Goal: Transaction & Acquisition: Purchase product/service

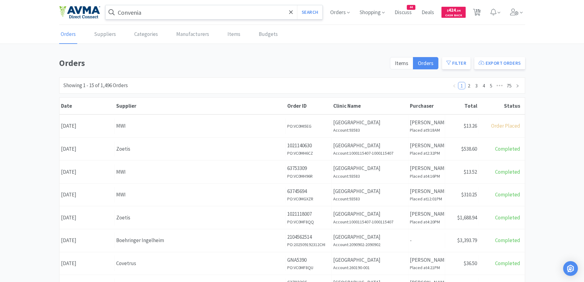
click at [190, 14] on input "Convenia" at bounding box center [215, 12] width 218 height 14
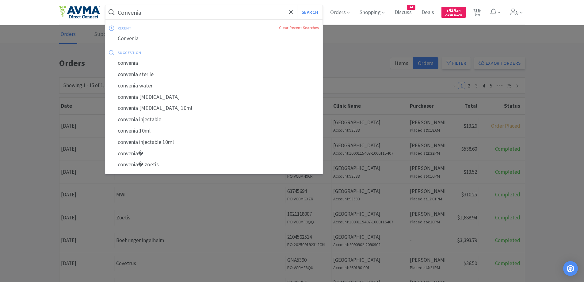
paste input "ET"
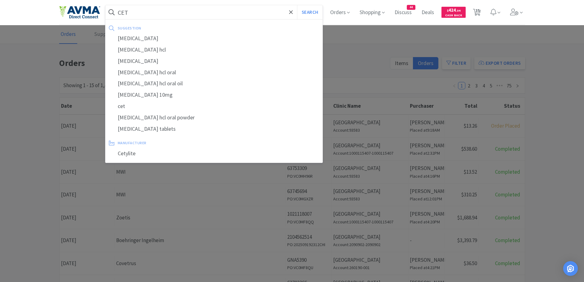
type input "CET"
click at [297, 5] on button "Search" at bounding box center [309, 12] width 25 height 14
select select "1"
select select "2"
select select "1"
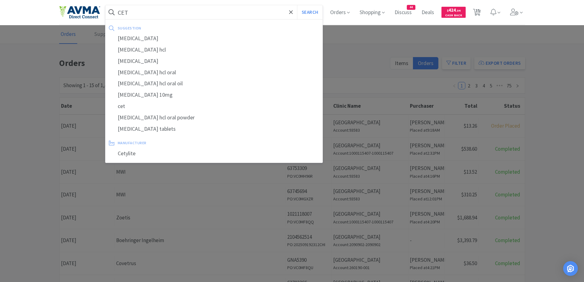
select select "1"
select select "10"
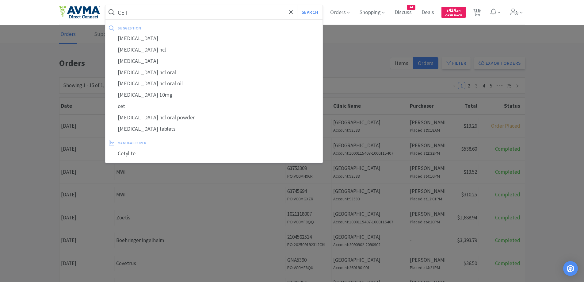
select select "1"
select select "2"
select select "1"
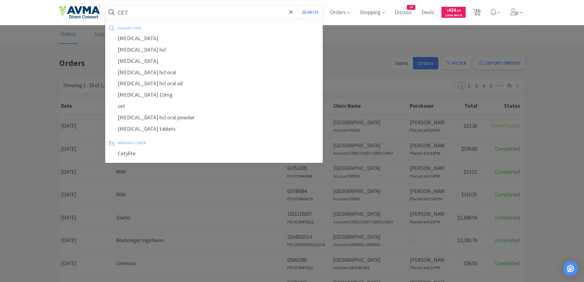
select select "1"
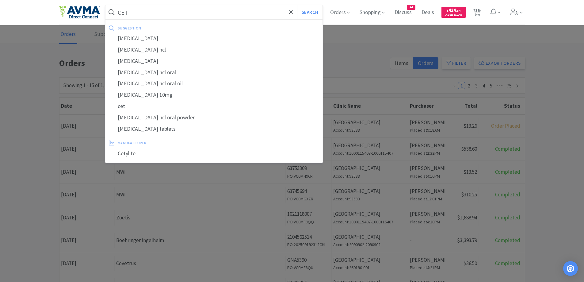
select select "1"
select select "6"
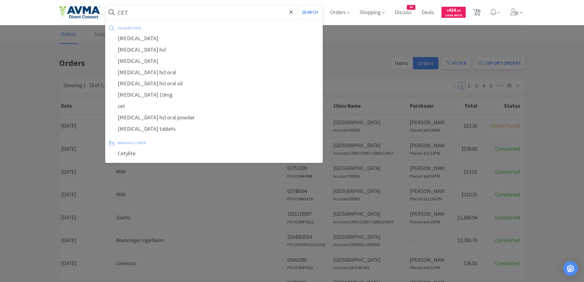
select select "2"
select select "1"
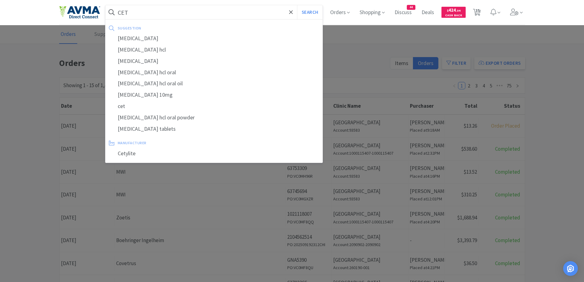
select select "2"
select select "1"
select select "2"
select select "1"
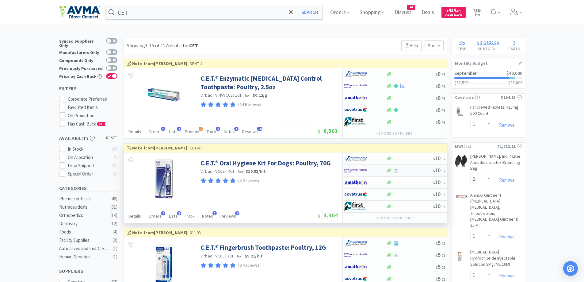
click at [384, 170] on div at bounding box center [366, 170] width 42 height 10
select select "1"
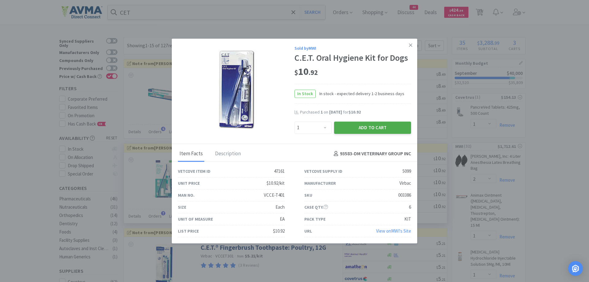
click at [363, 126] on button "Add to Cart" at bounding box center [372, 127] width 77 height 12
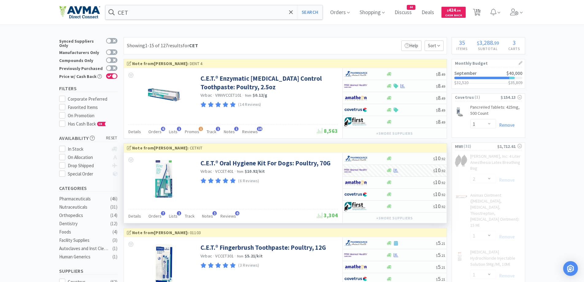
select select "10"
select select "1"
select select "2"
select select "1"
select select "6"
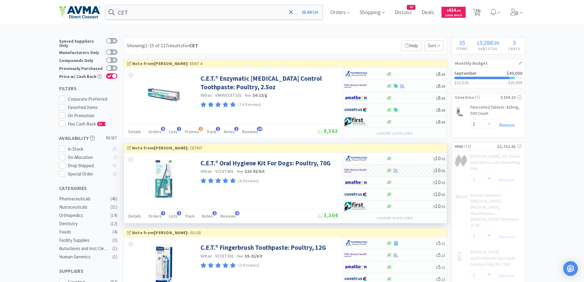
select select "2"
select select "1"
select select "2"
select select "1"
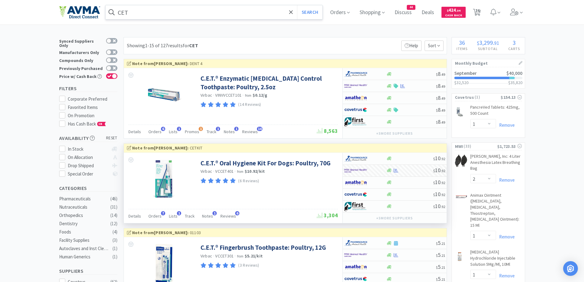
click at [251, 13] on input "CET" at bounding box center [215, 12] width 218 height 14
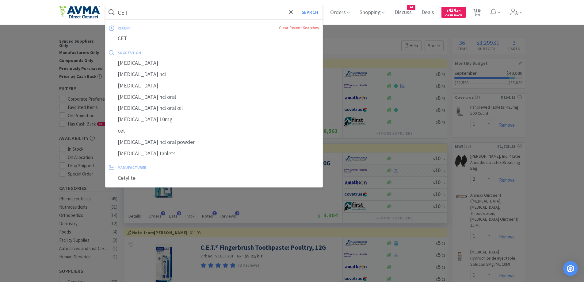
paste input "[GEOGRAPHIC_DATA]"
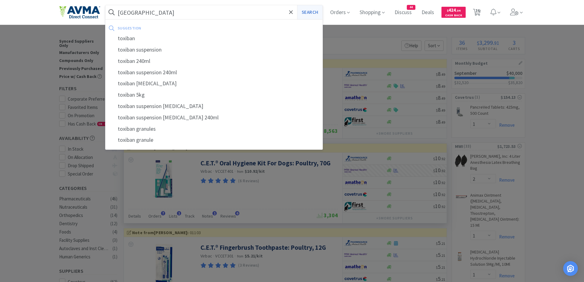
type input "[GEOGRAPHIC_DATA]"
click at [307, 12] on button "Search" at bounding box center [309, 12] width 25 height 14
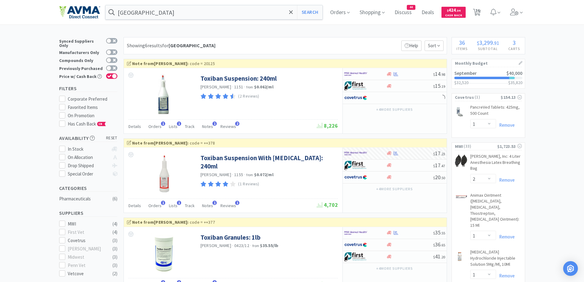
click at [325, 42] on div "Showing 6 results for Toxiban Filters Help Sort" at bounding box center [286, 45] width 324 height 17
click at [338, 40] on div "Showing 6 results for Toxiban Filters Help Sort" at bounding box center [286, 45] width 324 height 17
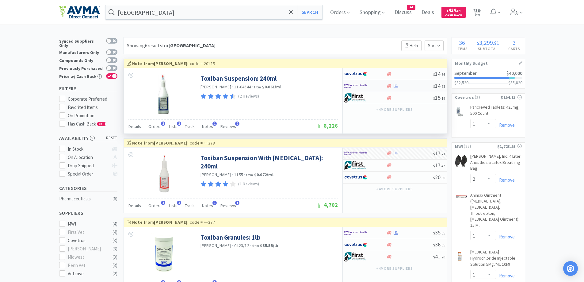
click at [365, 83] on img at bounding box center [356, 85] width 23 height 9
select select "1"
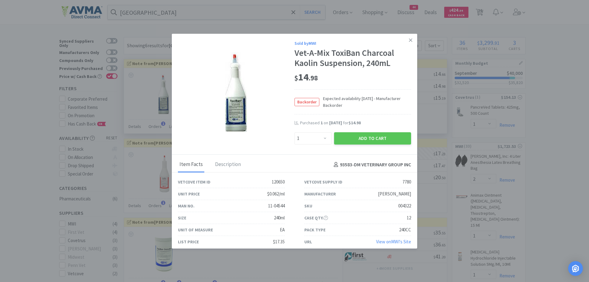
click at [382, 74] on div "$ 14 . 98" at bounding box center [353, 77] width 117 height 13
click at [409, 41] on icon at bounding box center [410, 39] width 3 height 3
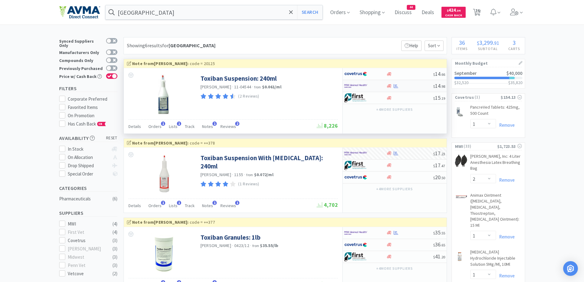
click at [377, 86] on div at bounding box center [362, 86] width 34 height 10
select select "1"
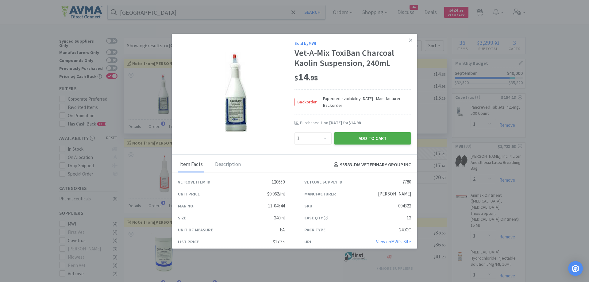
click at [358, 138] on button "Add to Cart" at bounding box center [372, 138] width 77 height 12
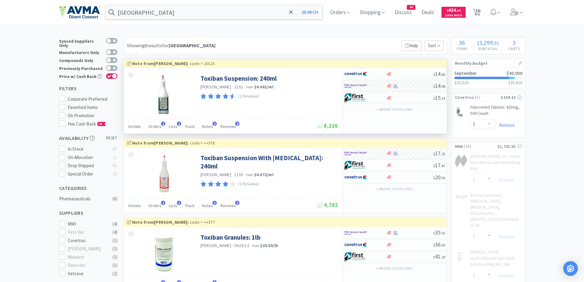
select select "1"
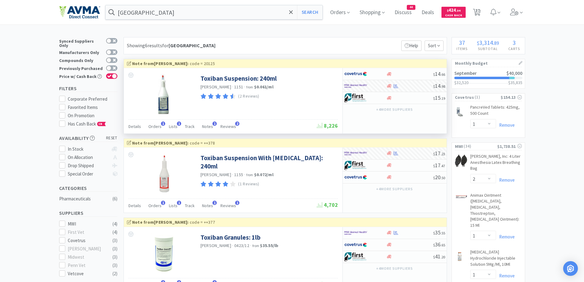
click at [479, 13] on span "37" at bounding box center [478, 10] width 4 height 25
select select "2"
select select "1"
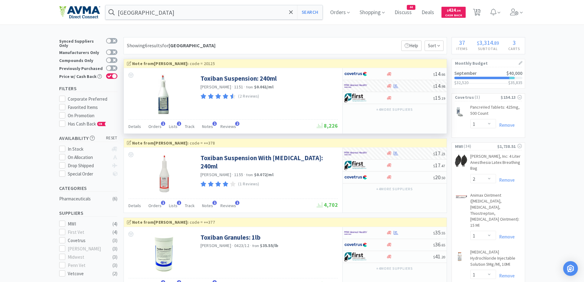
select select "2"
select select "1"
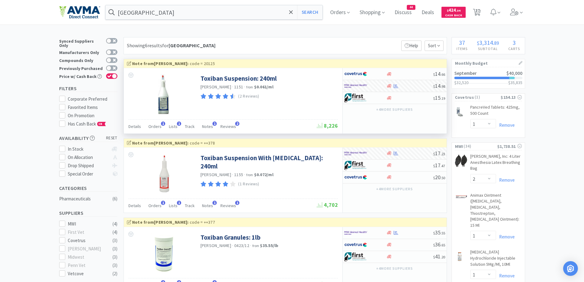
select select "1"
select select "10"
select select "1"
select select "2"
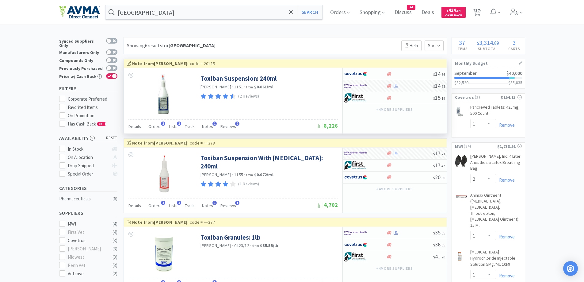
select select "1"
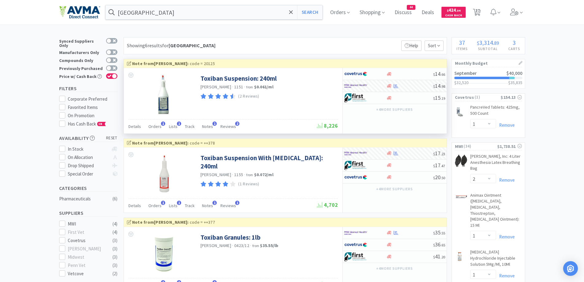
select select "1"
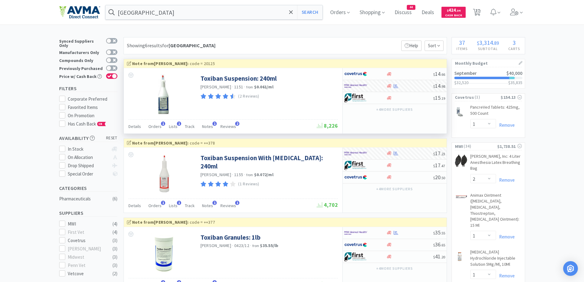
select select "1"
select select "6"
select select "2"
select select "1"
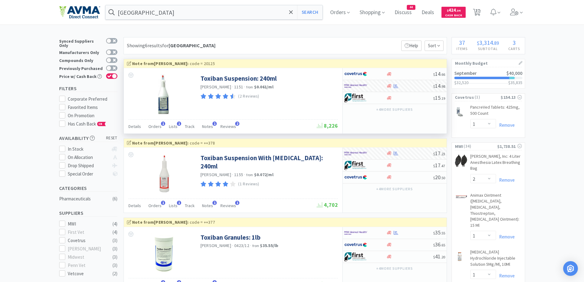
select select "1"
select select "2"
select select "1"
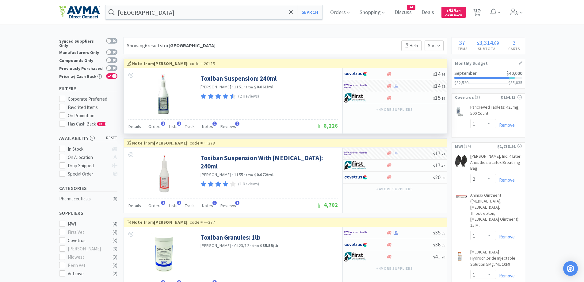
select select "1"
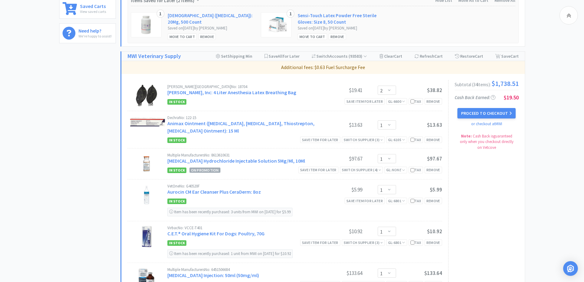
scroll to position [430, 0]
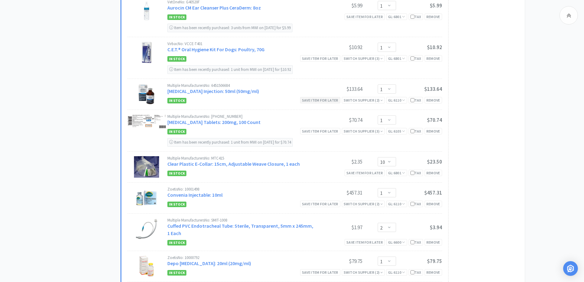
click at [322, 99] on div "Save item for later" at bounding box center [320, 100] width 40 height 6
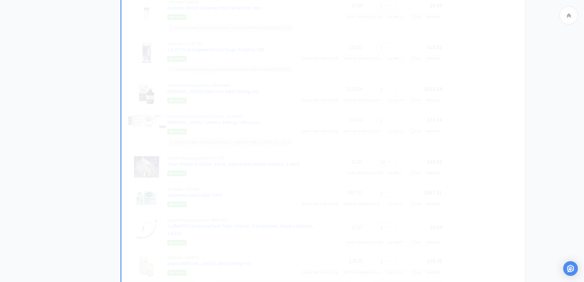
select select "10"
select select "2"
select select "1"
select select "6"
select select "2"
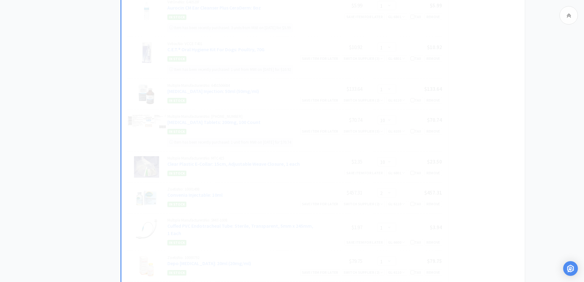
select select "2"
select select "1"
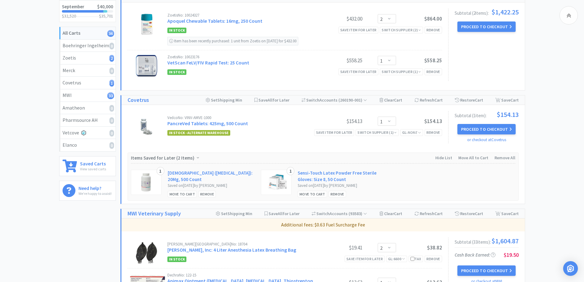
scroll to position [0, 0]
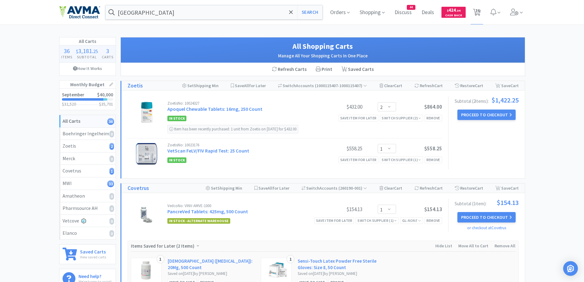
click at [326, 9] on div "Orders Shopping Discuss Discuss 44 Deals Deals $ 424 . 34 Cash Back 36 36" at bounding box center [426, 12] width 200 height 25
click at [343, 12] on span "Orders" at bounding box center [340, 12] width 25 height 25
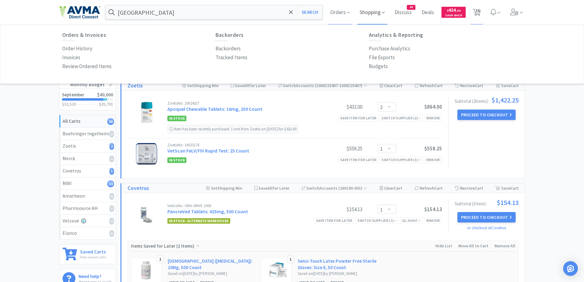
click at [372, 10] on span "Shopping" at bounding box center [372, 12] width 30 height 25
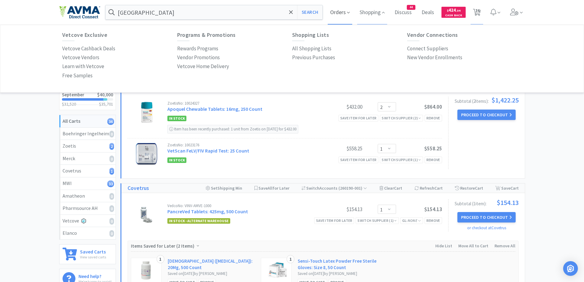
click at [341, 17] on span "Orders" at bounding box center [340, 12] width 25 height 25
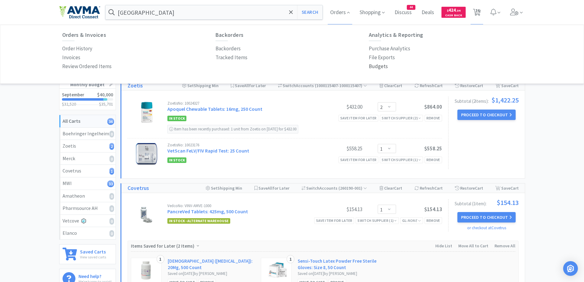
click at [384, 68] on p "Budgets" at bounding box center [378, 66] width 19 height 8
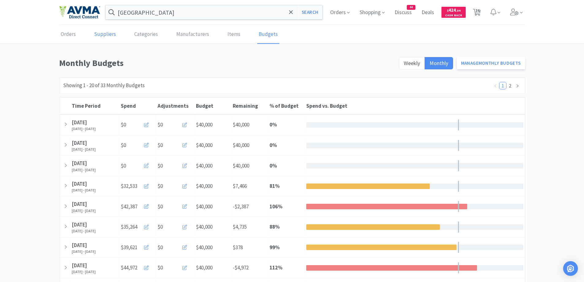
click at [107, 33] on link "Suppliers" at bounding box center [105, 34] width 25 height 19
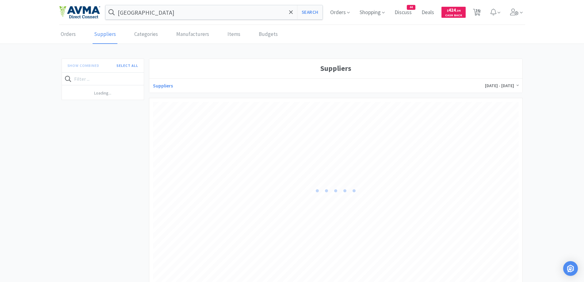
scroll to position [183, 366]
click at [103, 93] on h4 "Boehringer Ingelheim" at bounding box center [98, 92] width 68 height 8
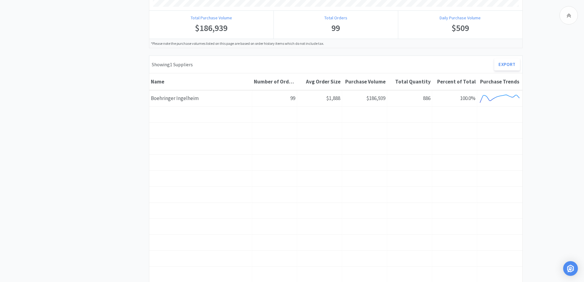
scroll to position [245, 0]
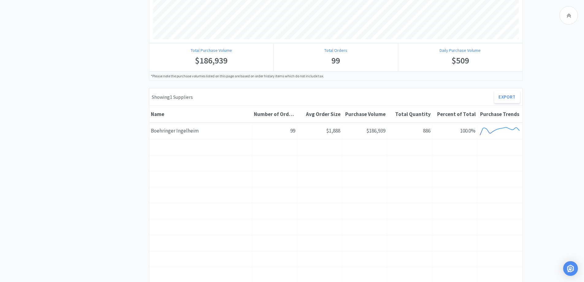
click at [226, 139] on div "Name" at bounding box center [200, 147] width 103 height 16
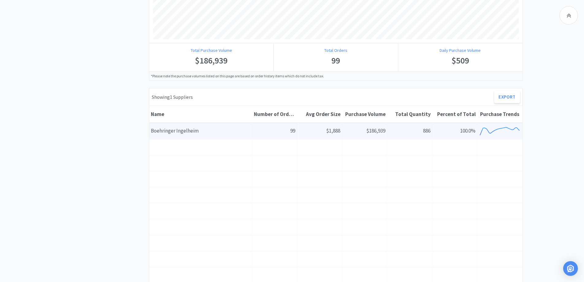
click at [229, 134] on div "Name [PERSON_NAME]" at bounding box center [200, 131] width 103 height 16
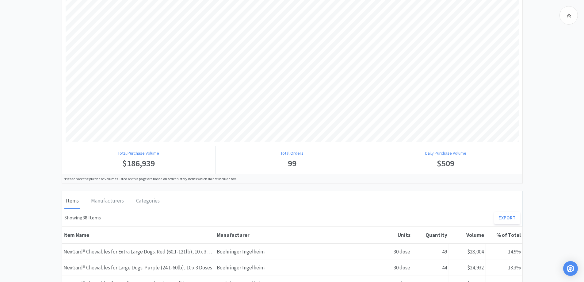
scroll to position [307, 0]
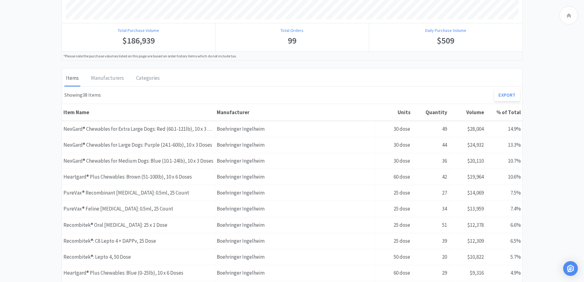
click at [51, 97] on div "Boehringer Ingelheim Suppliers Boehringer [GEOGRAPHIC_DATA] [DATE] - [DATE] Tot…" at bounding box center [292, 109] width 584 height 721
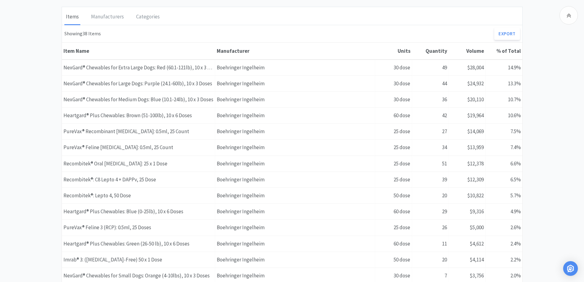
click at [22, 119] on div "Boehringer Ingelheim Suppliers Boehringer [GEOGRAPHIC_DATA] [DATE] - [DATE] Tot…" at bounding box center [292, 48] width 584 height 721
click at [38, 133] on div "Boehringer Ingelheim Suppliers Boehringer [GEOGRAPHIC_DATA] [DATE] - [DATE] Tot…" at bounding box center [292, 48] width 584 height 721
click at [19, 163] on div "Boehringer Ingelheim Suppliers Boehringer [GEOGRAPHIC_DATA] [DATE] - [DATE] Tot…" at bounding box center [292, 48] width 584 height 721
click at [50, 176] on div "Boehringer Ingelheim Suppliers Boehringer [GEOGRAPHIC_DATA] [DATE] - [DATE] Tot…" at bounding box center [292, 48] width 584 height 721
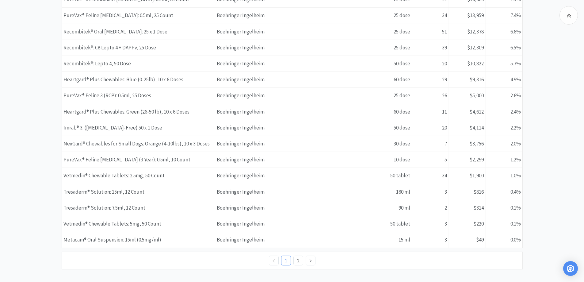
scroll to position [513, 0]
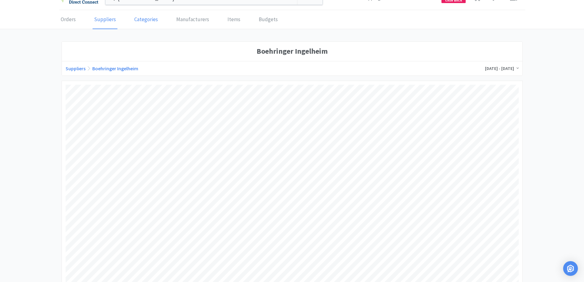
scroll to position [0, 0]
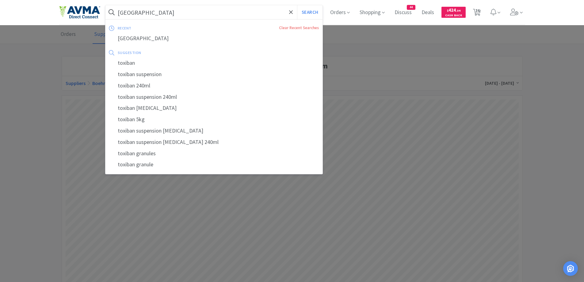
click at [179, 15] on input "[GEOGRAPHIC_DATA]" at bounding box center [215, 12] width 218 height 14
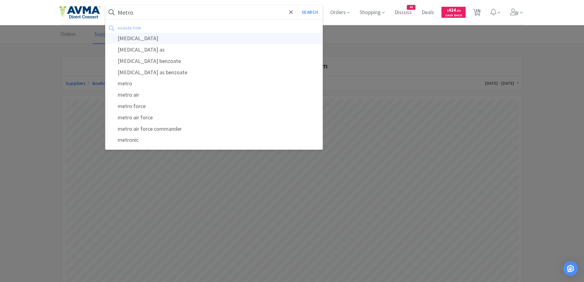
type input "[MEDICAL_DATA]"
select select "1"
select select "2"
select select "1"
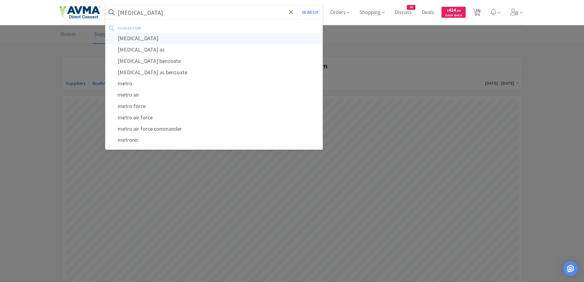
select select "1"
select select "10"
select select "1"
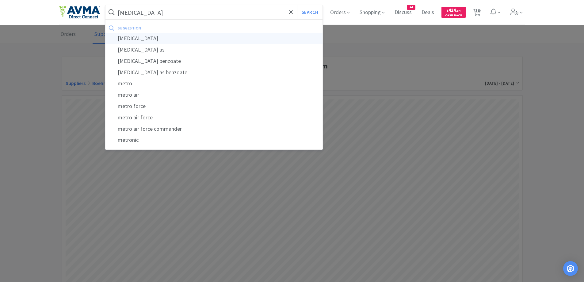
select select "2"
select select "1"
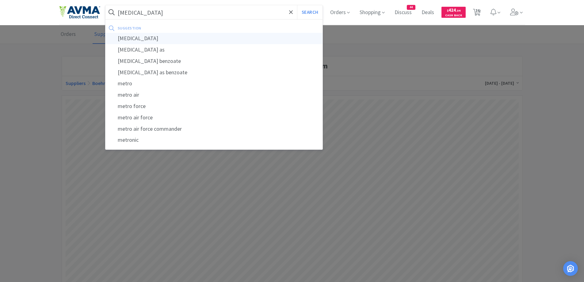
select select "1"
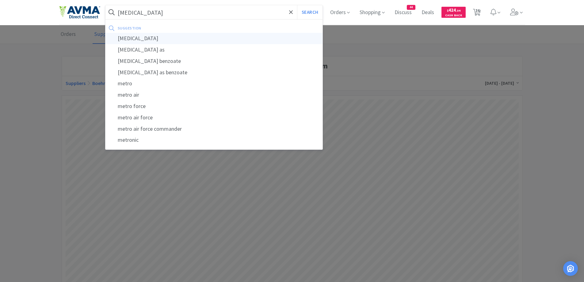
select select "1"
select select "6"
select select "2"
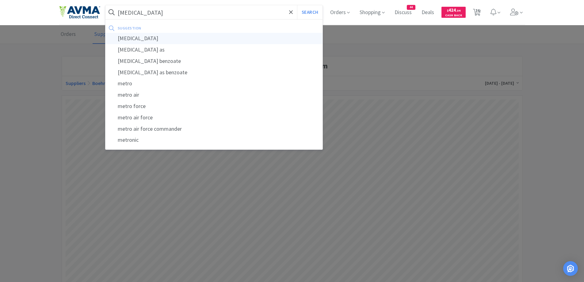
select select "1"
select select "2"
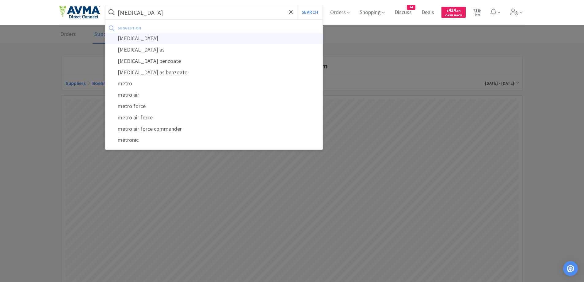
select select "1"
select select "2"
select select "1"
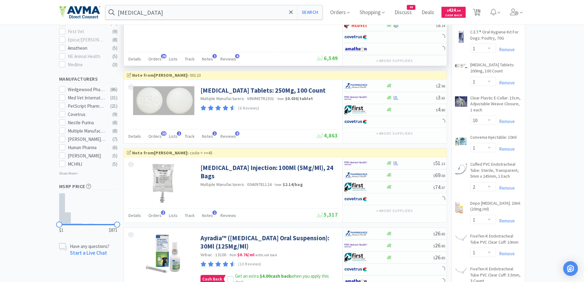
scroll to position [307, 0]
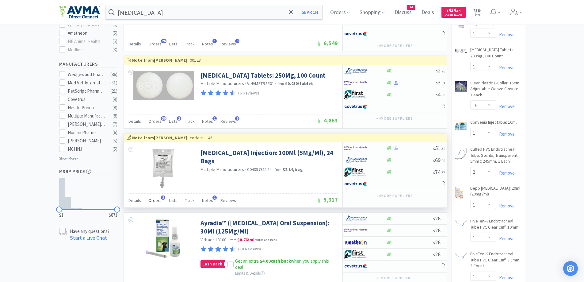
click at [150, 199] on span "Orders" at bounding box center [154, 201] width 13 height 6
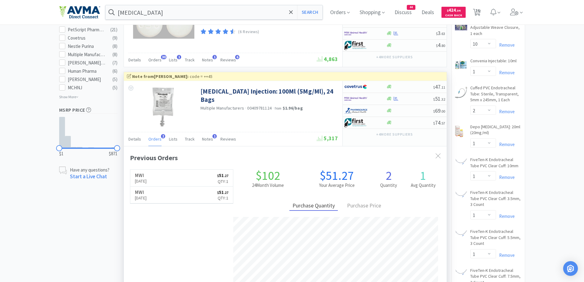
scroll to position [159, 323]
click at [435, 156] on div at bounding box center [438, 156] width 11 height 14
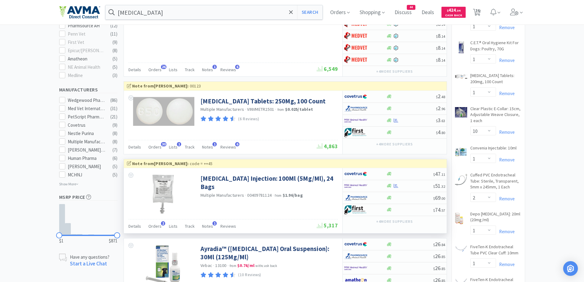
scroll to position [307, 0]
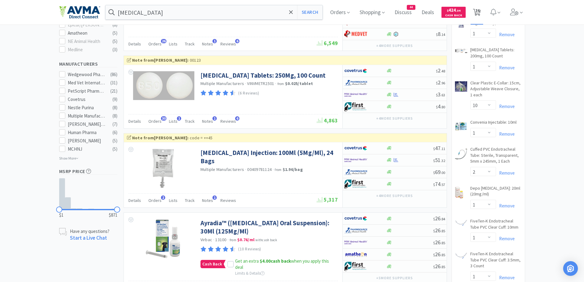
click at [480, 11] on span "36" at bounding box center [478, 10] width 4 height 25
select select "2"
select select "1"
select select "2"
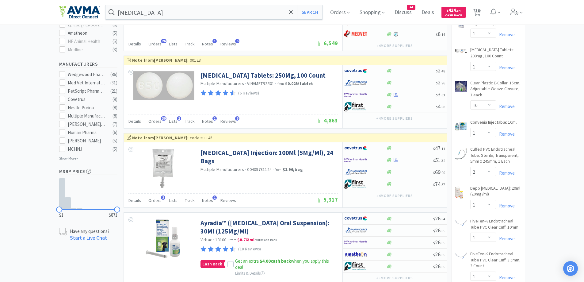
select select "1"
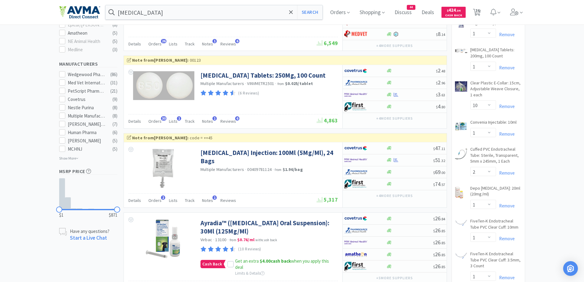
select select "10"
select select "1"
select select "2"
select select "1"
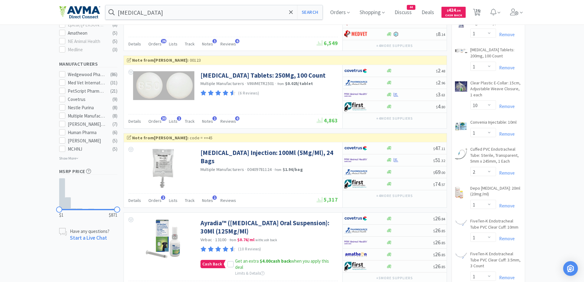
select select "1"
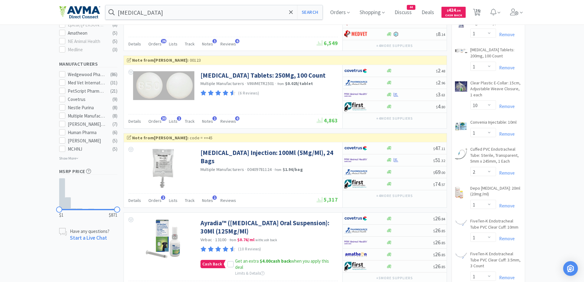
select select "1"
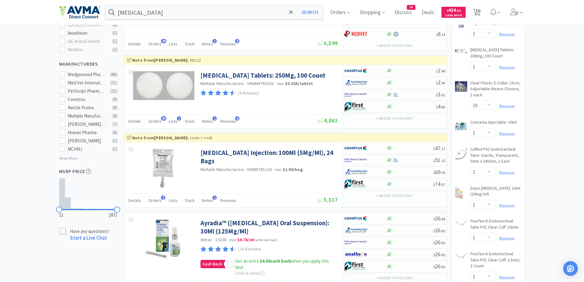
select select "6"
select select "2"
select select "1"
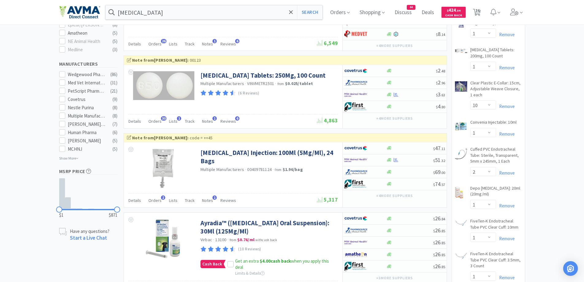
select select "1"
select select "2"
select select "1"
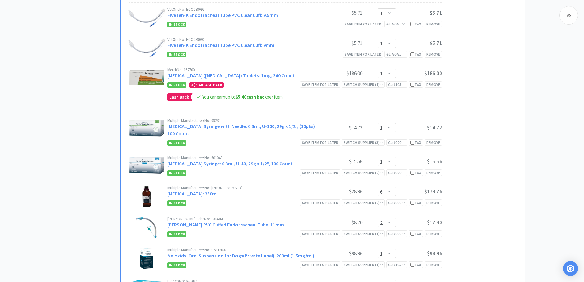
scroll to position [920, 0]
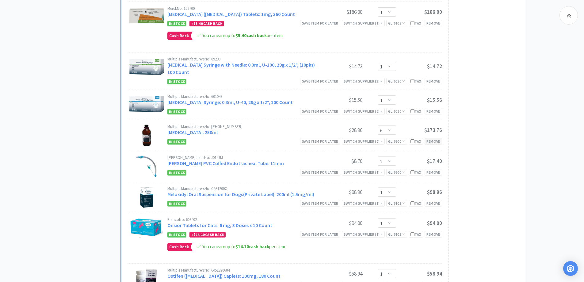
click at [435, 142] on div "Remove" at bounding box center [433, 141] width 17 height 6
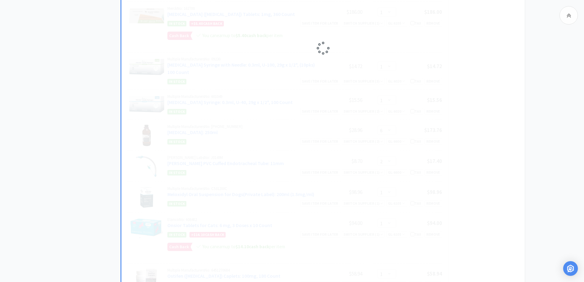
scroll to position [1043, 0]
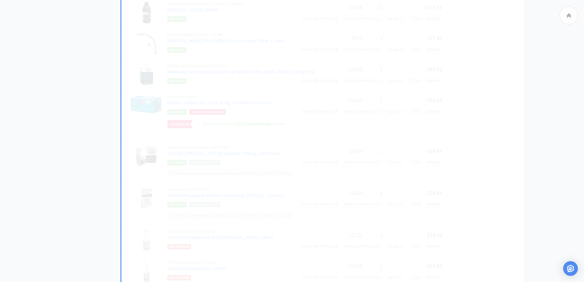
select select "2"
select select "1"
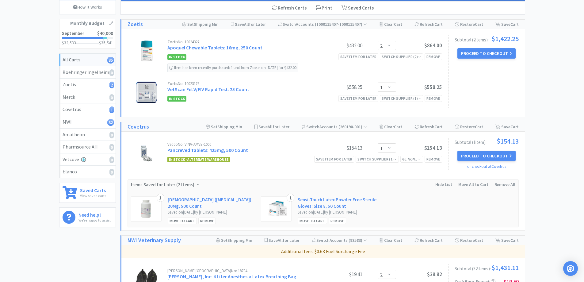
scroll to position [0, 0]
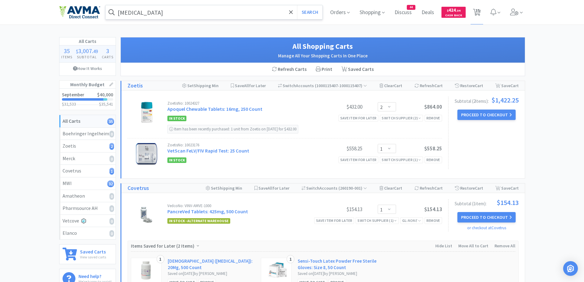
click at [174, 10] on input "[MEDICAL_DATA]" at bounding box center [215, 12] width 218 height 14
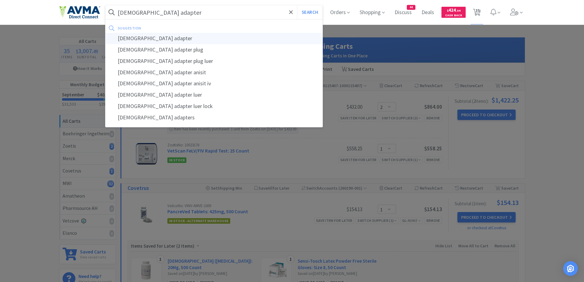
type input "[DEMOGRAPHIC_DATA] adapter"
click at [144, 35] on div "[DEMOGRAPHIC_DATA] adapter" at bounding box center [215, 38] width 218 height 11
select select "1"
select select "2"
select select "1"
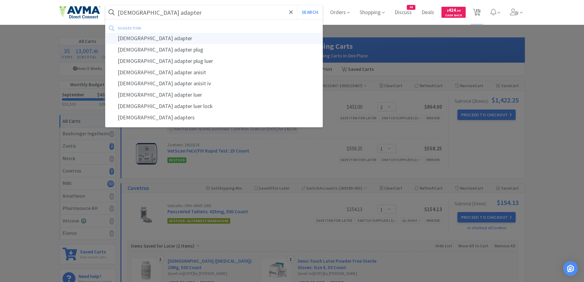
select select "1"
select select "10"
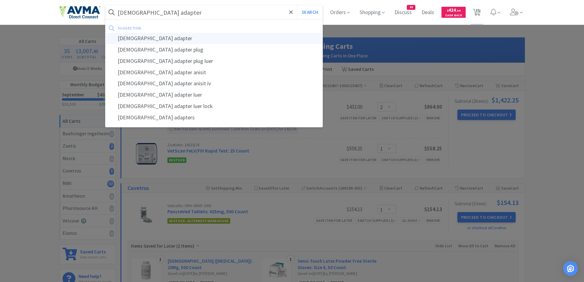
select select "1"
select select "2"
select select "1"
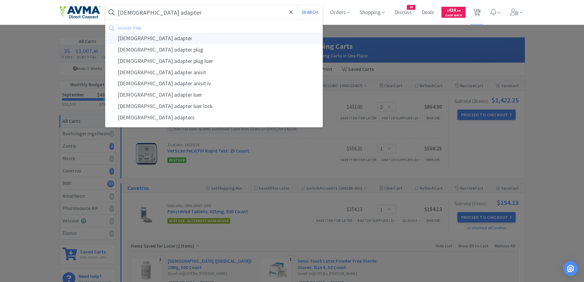
select select "1"
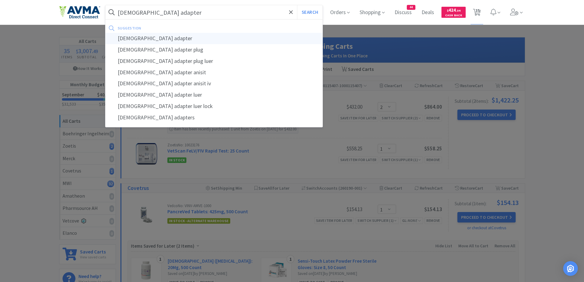
select select "1"
select select "2"
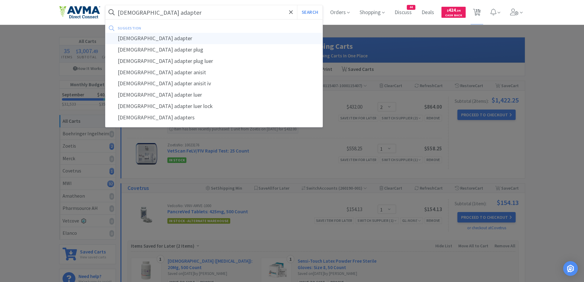
select select "1"
select select "2"
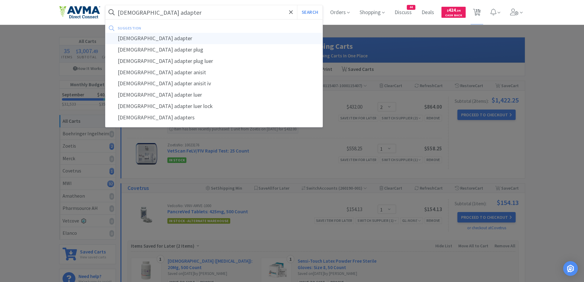
select select "1"
select select "2"
select select "1"
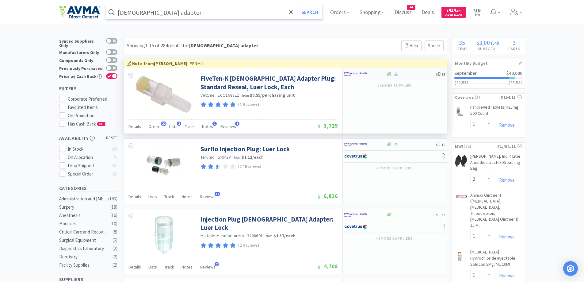
click at [380, 78] on div at bounding box center [366, 74] width 42 height 10
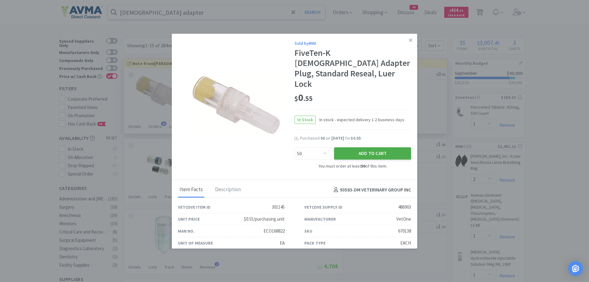
click at [383, 147] on button "Add to Cart" at bounding box center [372, 153] width 77 height 12
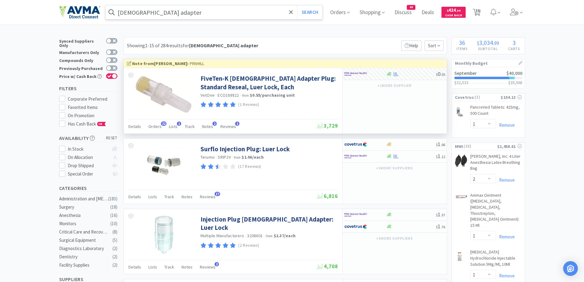
click at [208, 14] on input "[DEMOGRAPHIC_DATA] adapter" at bounding box center [215, 12] width 218 height 14
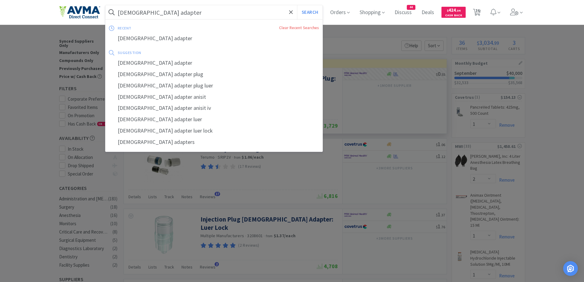
paste input "[MEDICAL_DATA] 5mg/ml"
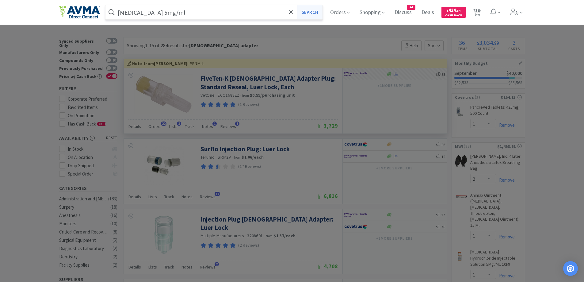
click at [321, 12] on button "Search" at bounding box center [309, 12] width 25 height 14
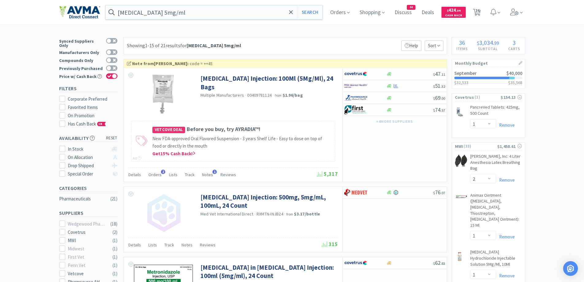
click at [383, 85] on div at bounding box center [366, 86] width 42 height 10
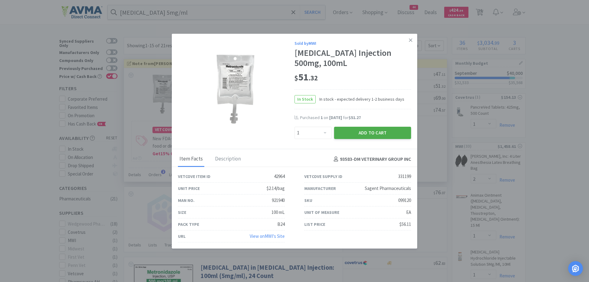
click at [352, 133] on button "Add to Cart" at bounding box center [372, 133] width 77 height 12
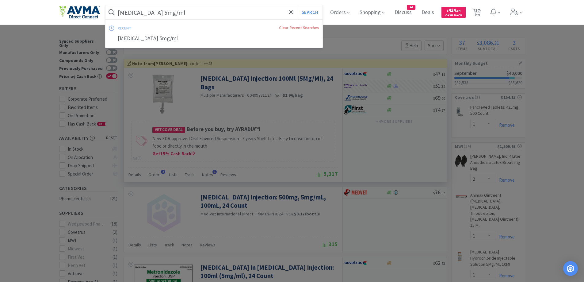
click at [213, 8] on input "[MEDICAL_DATA] 5mg/ml" at bounding box center [215, 12] width 218 height 14
paste input "Gloves"
click at [297, 5] on button "Search" at bounding box center [309, 12] width 25 height 14
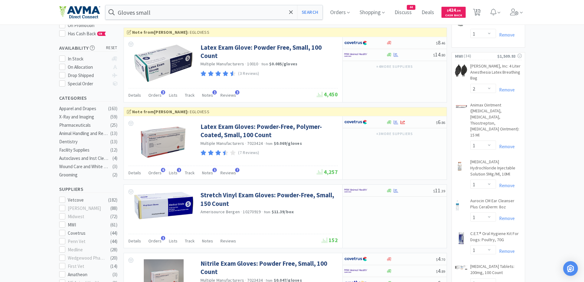
scroll to position [123, 0]
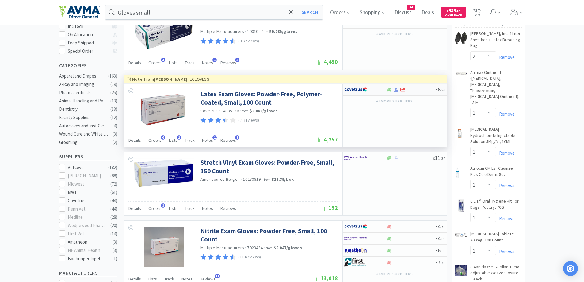
click at [385, 90] on div at bounding box center [366, 89] width 42 height 10
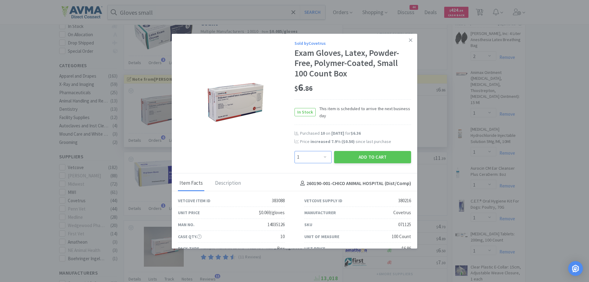
click at [321, 153] on select "Enter Quantity 1 2 3 4 5 6 7 8 9 10 11 12 13 14 15 16 17 18 19 20 Enter Quantity" at bounding box center [313, 157] width 37 height 12
click at [295, 151] on select "Enter Quantity 1 2 3 4 5 6 7 8 9 10 11 12 13 14 15 16 17 18 19 20 Enter Quantity" at bounding box center [313, 157] width 37 height 12
click at [375, 158] on button "Add to Cart" at bounding box center [372, 157] width 77 height 12
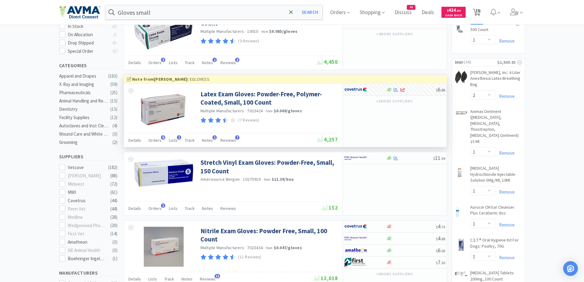
click at [480, 10] on span "38" at bounding box center [478, 10] width 4 height 25
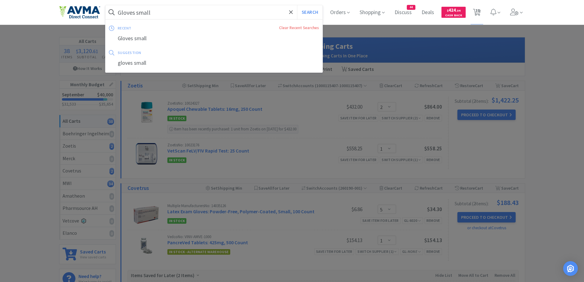
click at [173, 9] on input "Gloves small" at bounding box center [215, 12] width 218 height 14
paste input "[MEDICAL_DATA]"
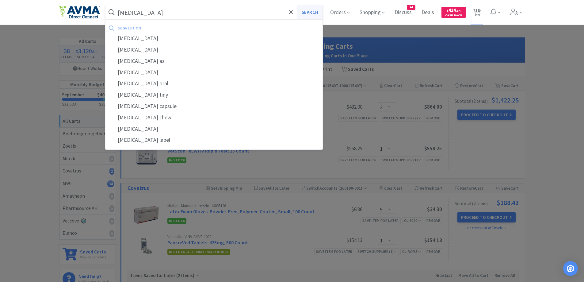
click at [315, 17] on button "Search" at bounding box center [309, 12] width 25 height 14
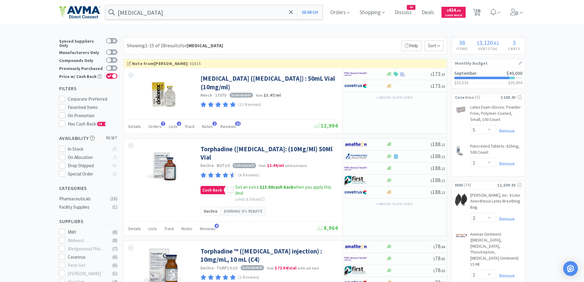
click at [310, 37] on div "Showing 1-15 of 18 results for [MEDICAL_DATA] Filters Help Sort" at bounding box center [286, 45] width 324 height 17
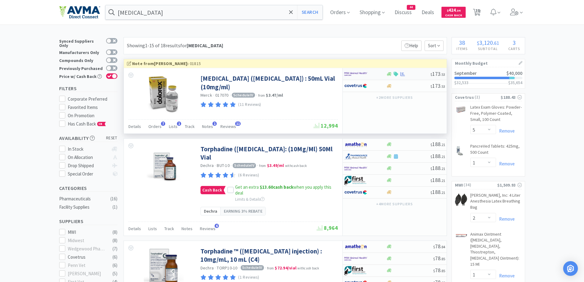
click at [382, 74] on div at bounding box center [366, 74] width 42 height 10
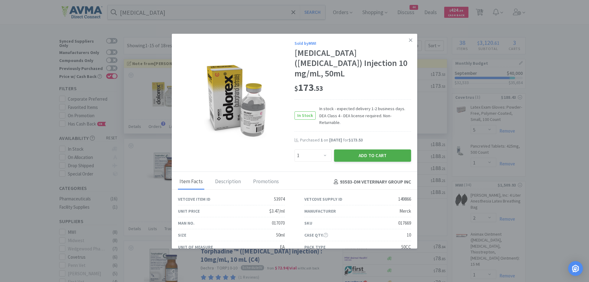
click at [373, 149] on button "Add to Cart" at bounding box center [372, 155] width 77 height 12
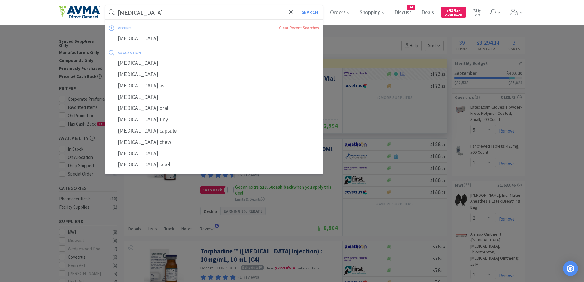
click at [171, 14] on input "[MEDICAL_DATA]" at bounding box center [215, 12] width 218 height 14
paste input "CK Shampoo 16oz"
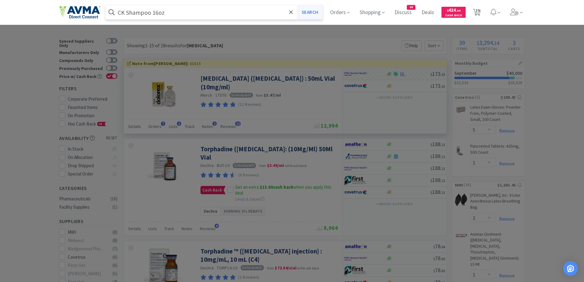
click at [319, 16] on button "Search" at bounding box center [309, 12] width 25 height 14
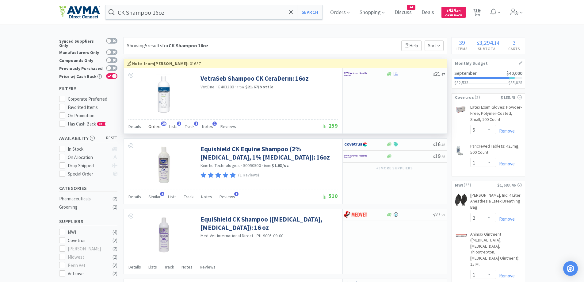
click at [151, 125] on span "Orders" at bounding box center [154, 127] width 13 height 6
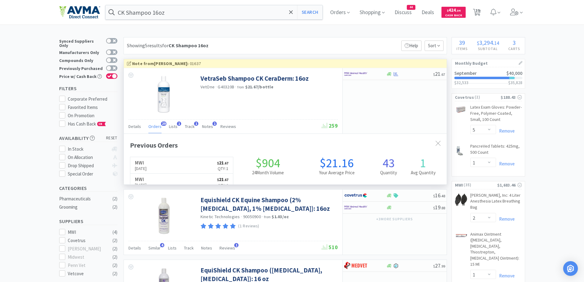
scroll to position [164, 323]
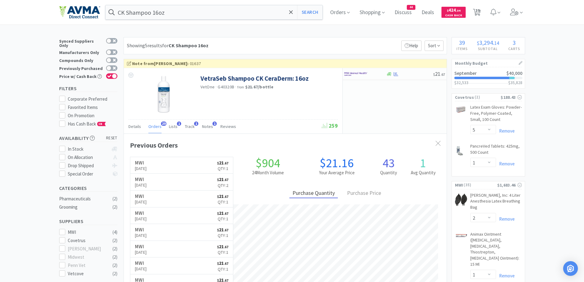
click at [381, 73] on div at bounding box center [366, 74] width 42 height 10
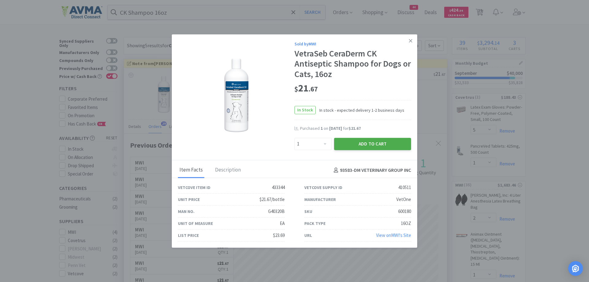
click at [380, 140] on button "Add to Cart" at bounding box center [372, 144] width 77 height 12
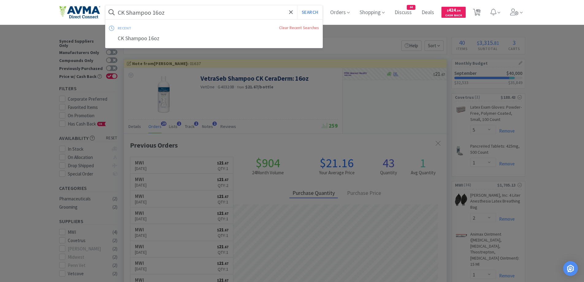
click at [239, 10] on input "CK Shampoo 16oz" at bounding box center [215, 12] width 218 height 14
paste input "Aurocin"
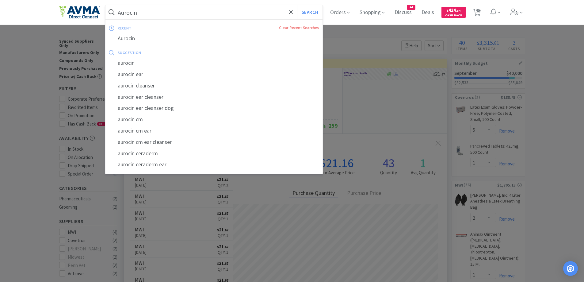
click at [297, 5] on button "Search" at bounding box center [309, 12] width 25 height 14
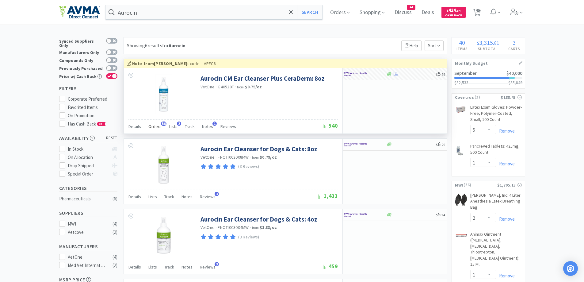
click at [157, 127] on span "Orders" at bounding box center [154, 127] width 13 height 6
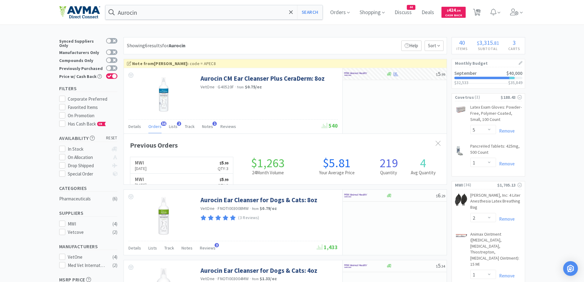
scroll to position [164, 323]
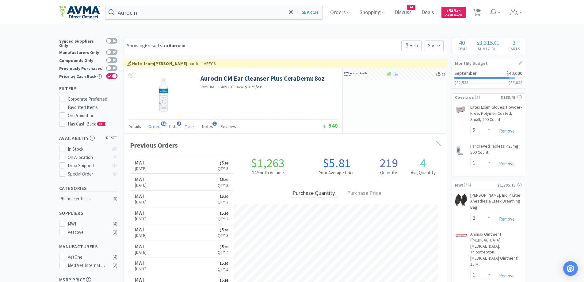
click at [333, 46] on div "Showing 6 results for Aurocin Filters Help Sort" at bounding box center [286, 45] width 324 height 17
click at [369, 77] on div at bounding box center [362, 74] width 34 height 10
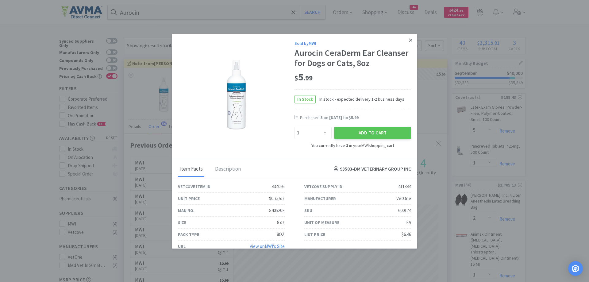
click at [409, 38] on link at bounding box center [410, 40] width 11 height 13
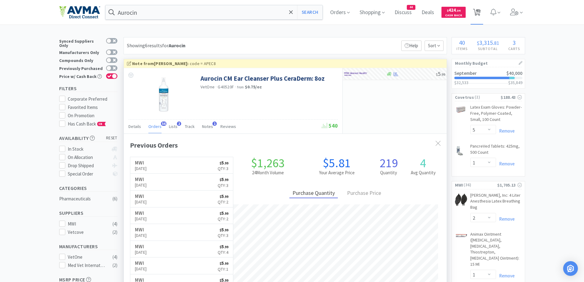
click at [477, 9] on icon at bounding box center [477, 12] width 8 height 7
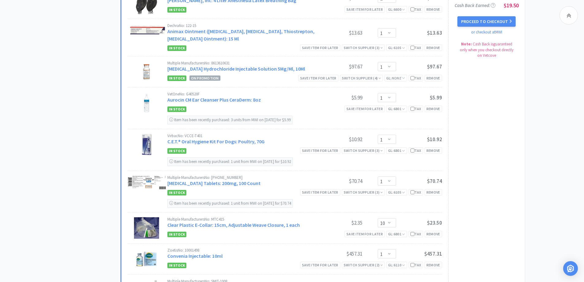
scroll to position [368, 0]
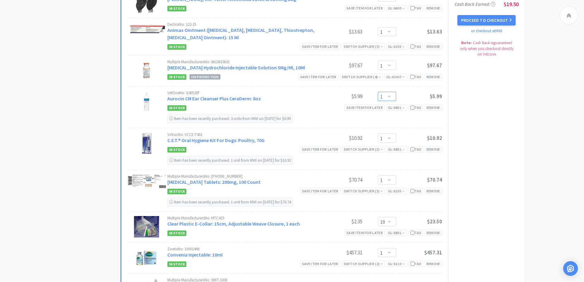
click at [392, 94] on select "Enter Quantity 1 2 3 4 5 6 7 8 9 10 11 12 13 14 15 16 17 18 19 20 Enter Quantity" at bounding box center [387, 96] width 18 height 9
click at [378, 92] on select "Enter Quantity 1 2 3 4 5 6 7 8 9 10 11 12 13 14 15 16 17 18 19 20 Enter Quantity" at bounding box center [387, 96] width 18 height 9
drag, startPoint x: 21, startPoint y: 42, endPoint x: 72, endPoint y: 71, distance: 59.5
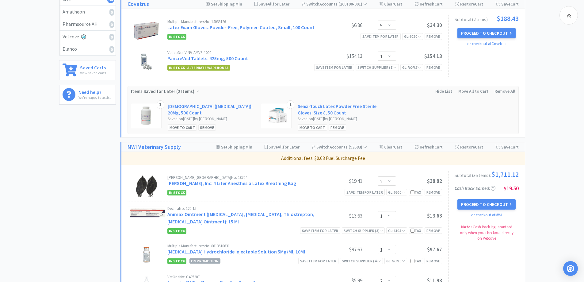
scroll to position [0, 0]
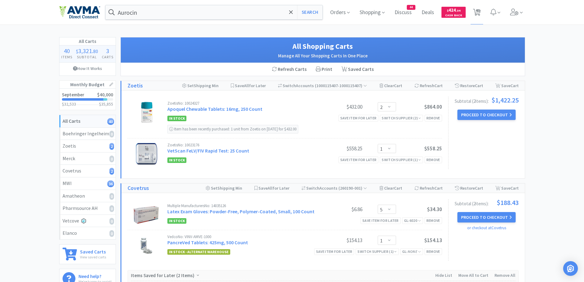
drag, startPoint x: 566, startPoint y: 77, endPoint x: 535, endPoint y: 113, distance: 47.4
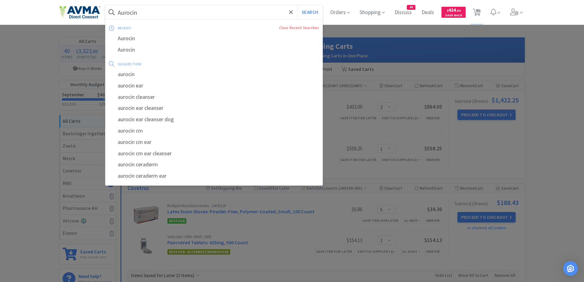
drag, startPoint x: 185, startPoint y: 14, endPoint x: 192, endPoint y: 15, distance: 7.4
click at [185, 14] on input "Aurocin" at bounding box center [215, 12] width 218 height 14
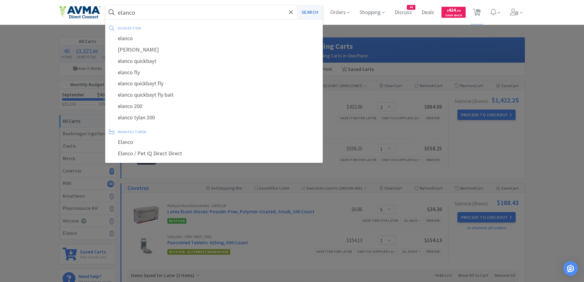
click at [297, 5] on button "Search" at bounding box center [309, 12] width 25 height 14
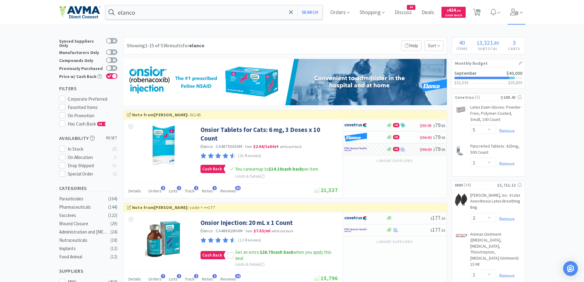
click at [519, 14] on icon at bounding box center [515, 12] width 8 height 7
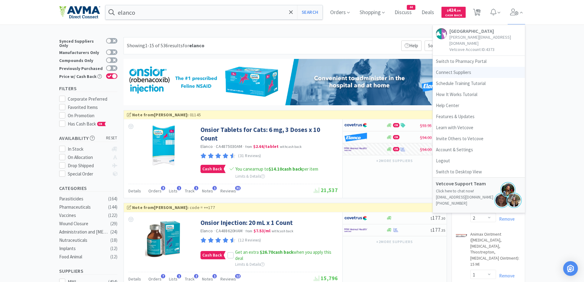
click at [465, 67] on link "Connect Suppliers" at bounding box center [479, 72] width 92 height 11
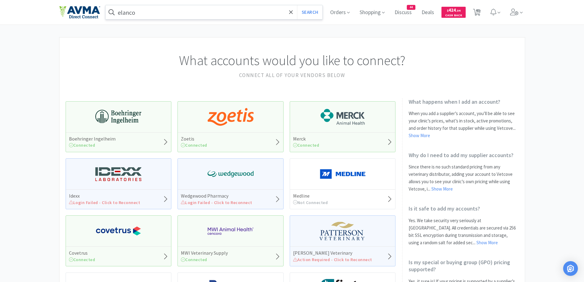
click at [139, 9] on input "elanco" at bounding box center [215, 12] width 218 height 14
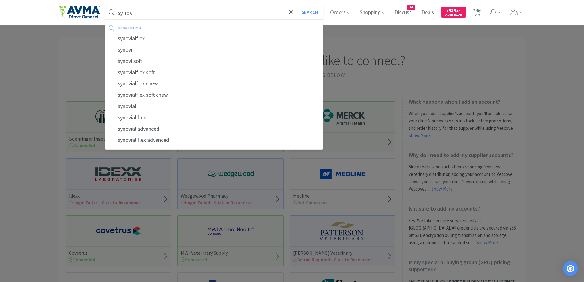
click at [297, 5] on button "Search" at bounding box center [309, 12] width 25 height 14
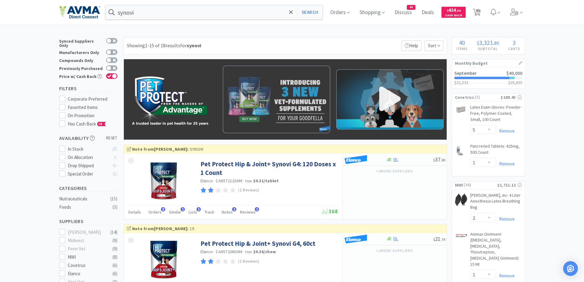
scroll to position [61, 0]
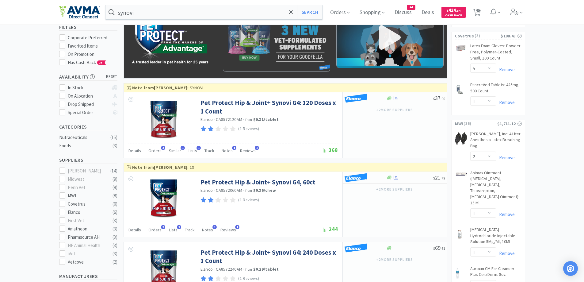
click at [375, 100] on div at bounding box center [362, 98] width 34 height 10
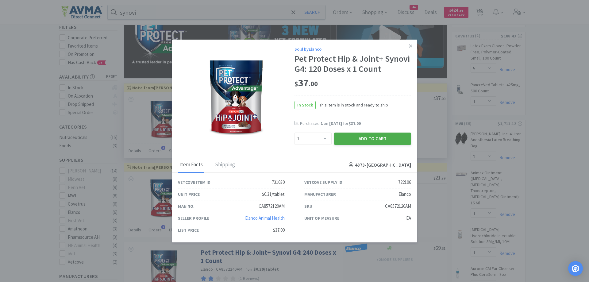
click at [359, 141] on button "Add to Cart" at bounding box center [372, 139] width 77 height 12
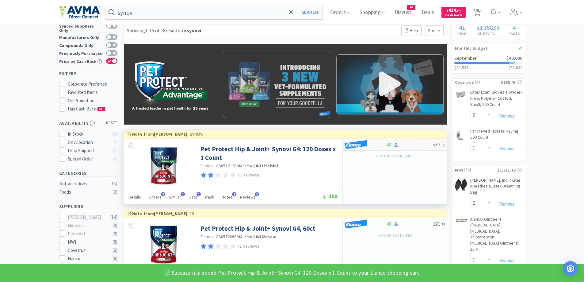
scroll to position [0, 0]
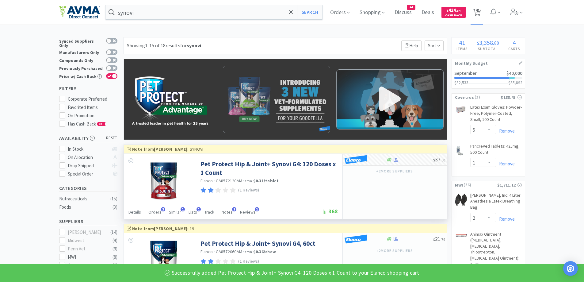
click at [480, 16] on span "41" at bounding box center [478, 10] width 4 height 25
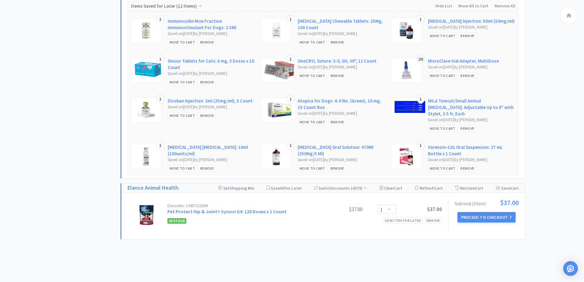
scroll to position [1609, 0]
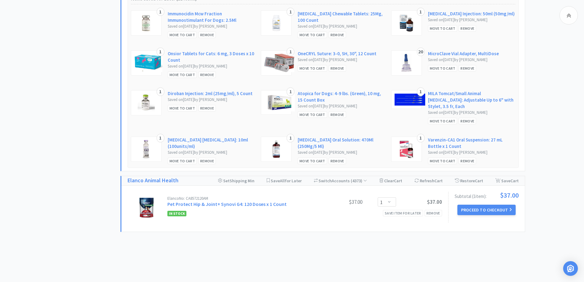
click at [361, 178] on span "( 4373 )" at bounding box center [358, 181] width 17 height 6
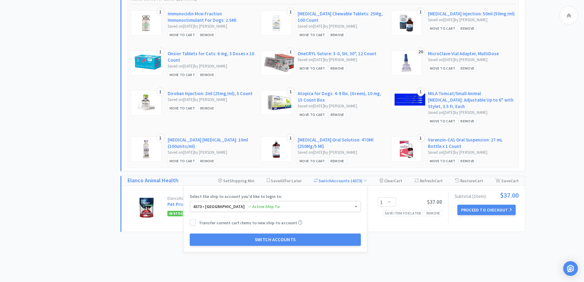
click at [344, 201] on div "4373 • [GEOGRAPHIC_DATA] Active Ship To" at bounding box center [275, 206] width 171 height 10
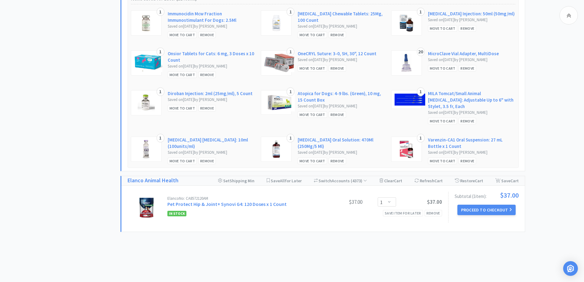
click at [500, 205] on button "Proceed to Checkout" at bounding box center [487, 210] width 58 height 10
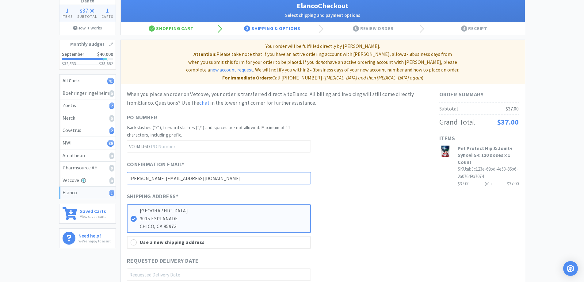
scroll to position [61, 0]
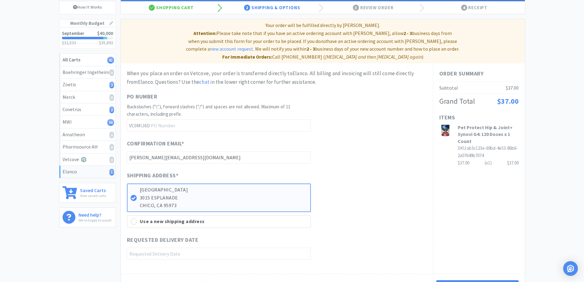
click at [566, 97] on div "Elanco 1 Items $ 37 . 00 Subtotal 1 Carts How It Works Monthly Budget September…" at bounding box center [292, 143] width 584 height 334
click at [553, 47] on div "Elanco 1 Items $ 37 . 00 Subtotal 1 Carts How It Works Monthly Budget September…" at bounding box center [292, 143] width 584 height 334
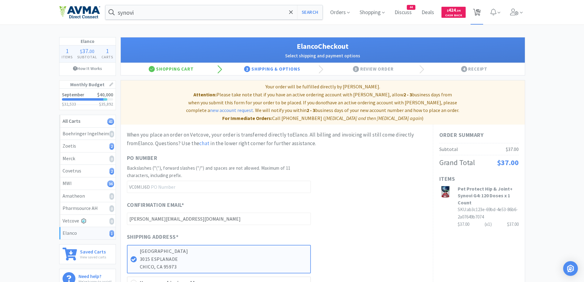
click at [477, 15] on span "41" at bounding box center [478, 10] width 4 height 25
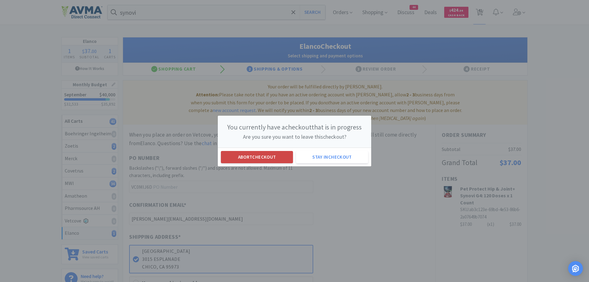
click at [228, 156] on button "Abort checkout" at bounding box center [257, 157] width 72 height 12
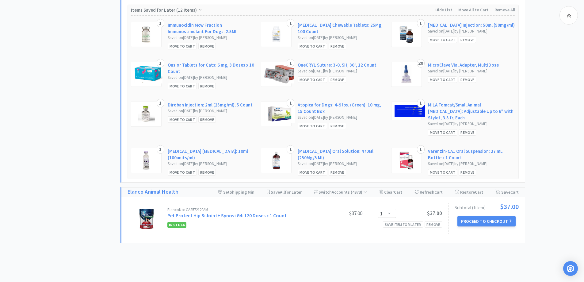
scroll to position [1609, 0]
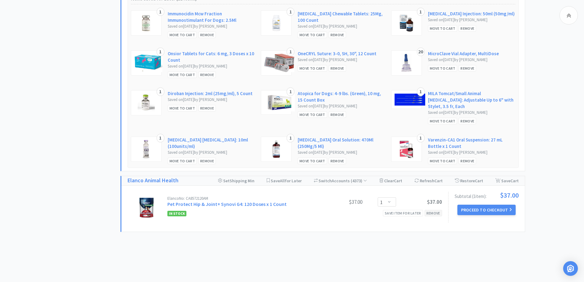
click at [435, 210] on div "Remove" at bounding box center [433, 213] width 17 height 6
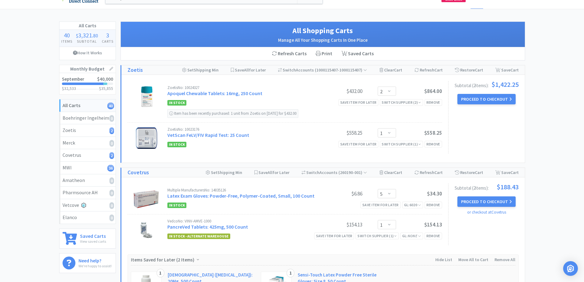
scroll to position [14, 0]
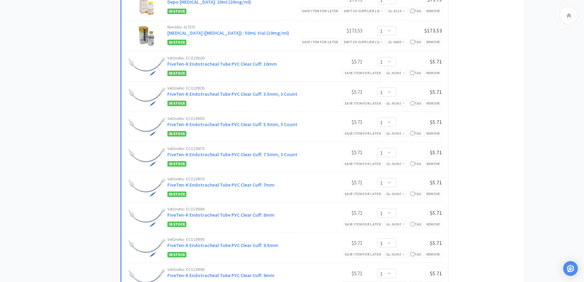
scroll to position [812, 0]
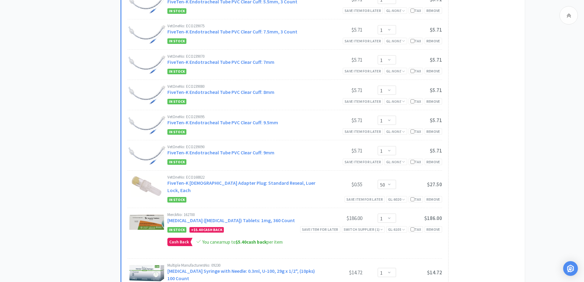
click at [91, 127] on div "All Carts 40 Items $ 3,321 . 80 Subtotal 3 Carts How It Works Monthly Budget Se…" at bounding box center [89, 102] width 61 height 1754
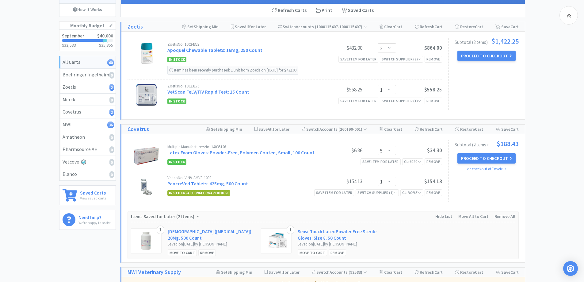
scroll to position [0, 0]
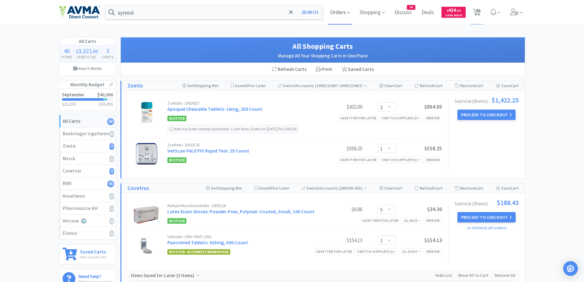
click at [341, 10] on span "Orders" at bounding box center [340, 12] width 25 height 25
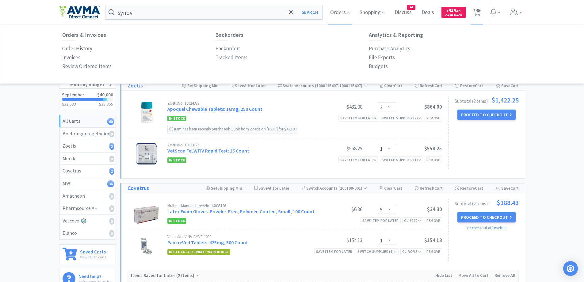
click at [71, 47] on p "Order History" at bounding box center [77, 48] width 30 height 8
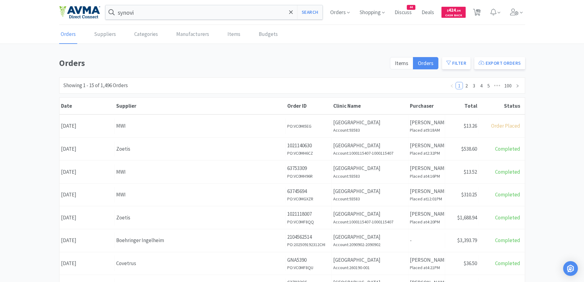
click at [187, 120] on div "Supplier MWI" at bounding box center [200, 126] width 171 height 16
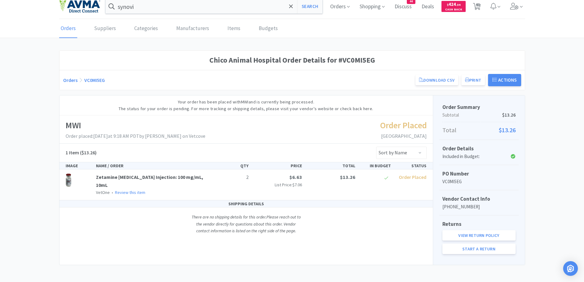
scroll to position [7, 0]
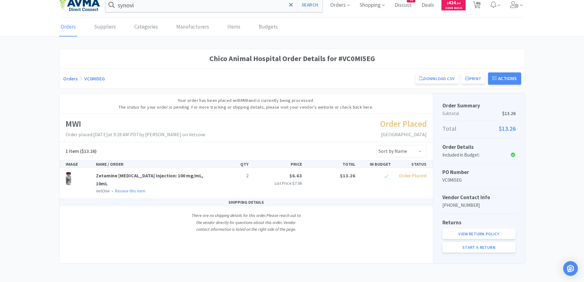
click at [16, 105] on div "Chico Animal Hospital Order Details for #VC0MI5EG Orders VC0MI5EG Download CSV …" at bounding box center [292, 156] width 584 height 214
drag, startPoint x: 68, startPoint y: 81, endPoint x: 56, endPoint y: 64, distance: 21.1
click at [68, 81] on link "Orders" at bounding box center [70, 78] width 14 height 6
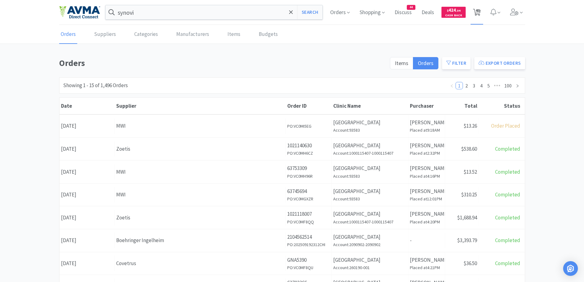
click at [475, 13] on icon at bounding box center [477, 12] width 8 height 7
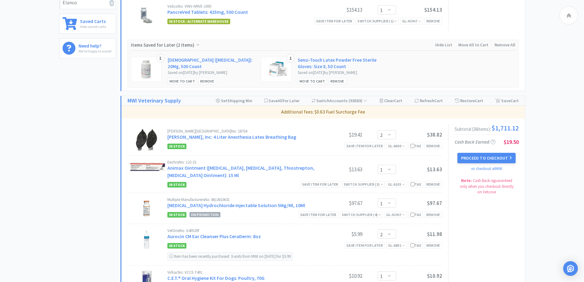
scroll to position [245, 0]
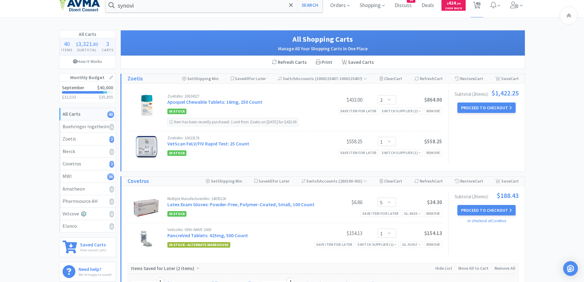
scroll to position [0, 0]
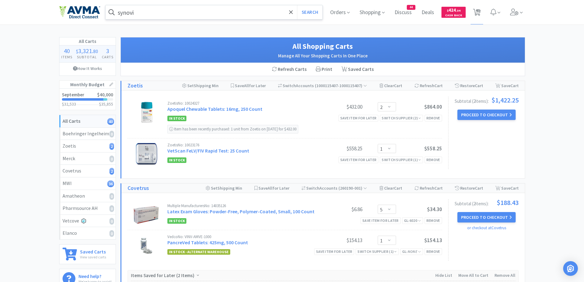
click at [216, 11] on input "synovi" at bounding box center [215, 12] width 218 height 14
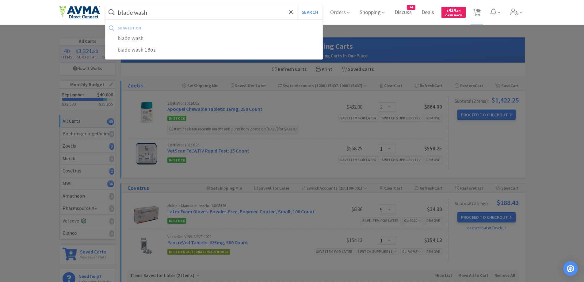
click at [297, 5] on button "Search" at bounding box center [309, 12] width 25 height 14
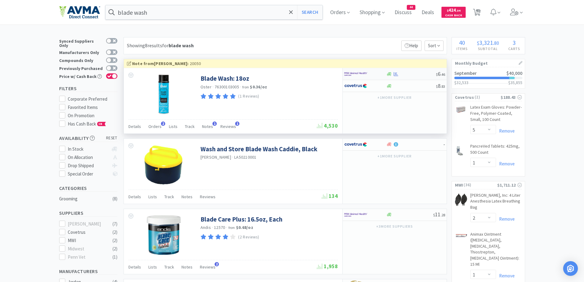
click at [365, 71] on img at bounding box center [356, 73] width 23 height 9
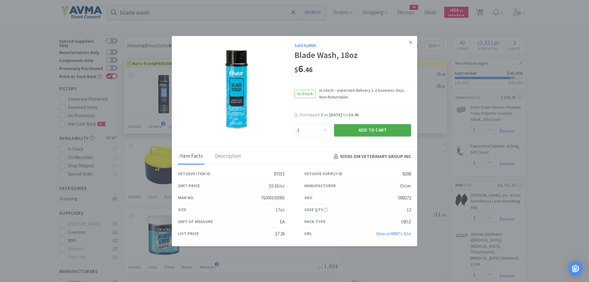
click at [367, 132] on button "Add to Cart" at bounding box center [372, 130] width 77 height 12
